Goal: Information Seeking & Learning: Find specific fact

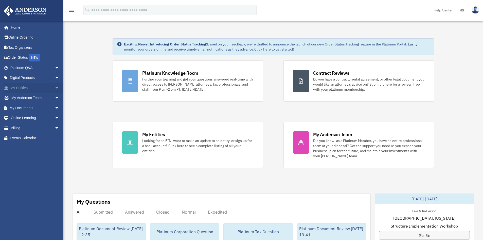
click at [21, 84] on link "My Entities arrow_drop_down" at bounding box center [36, 88] width 64 height 10
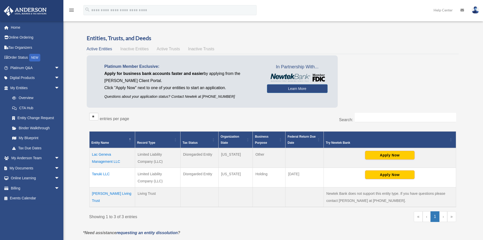
click at [99, 171] on td "Tanuki LLC" at bounding box center [112, 178] width 46 height 20
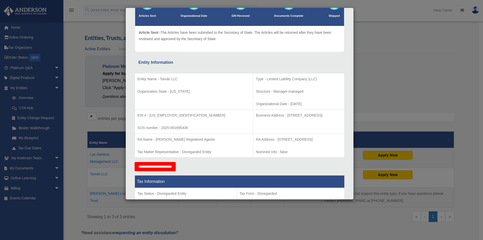
scroll to position [51, 0]
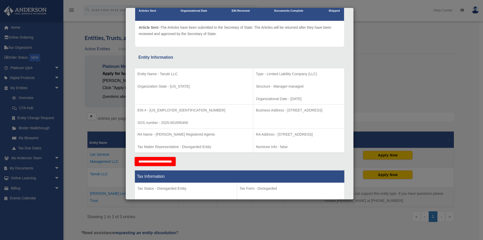
drag, startPoint x: 321, startPoint y: 111, endPoint x: 254, endPoint y: 112, distance: 67.4
click at [256, 112] on p "Business Address - 1718 Capitol Ave., Cheyenne, WY 82001" at bounding box center [299, 110] width 86 height 6
copy p "1718 Capitol Ave., Cheyenne, WY 82001"
click at [378, 106] on div "Details × Articles Sent Organizational Date" at bounding box center [241, 120] width 483 height 240
